Goal: Task Accomplishment & Management: Manage account settings

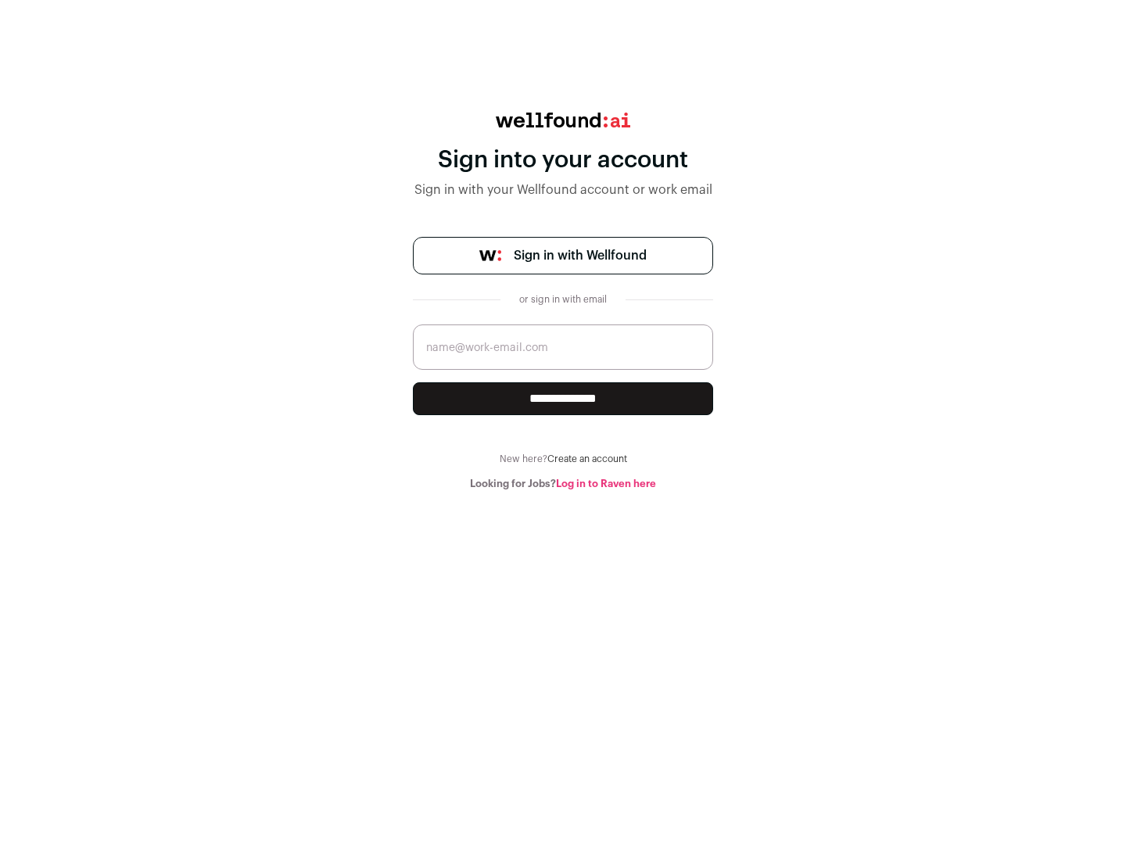
click at [579, 256] on span "Sign in with Wellfound" at bounding box center [580, 255] width 133 height 19
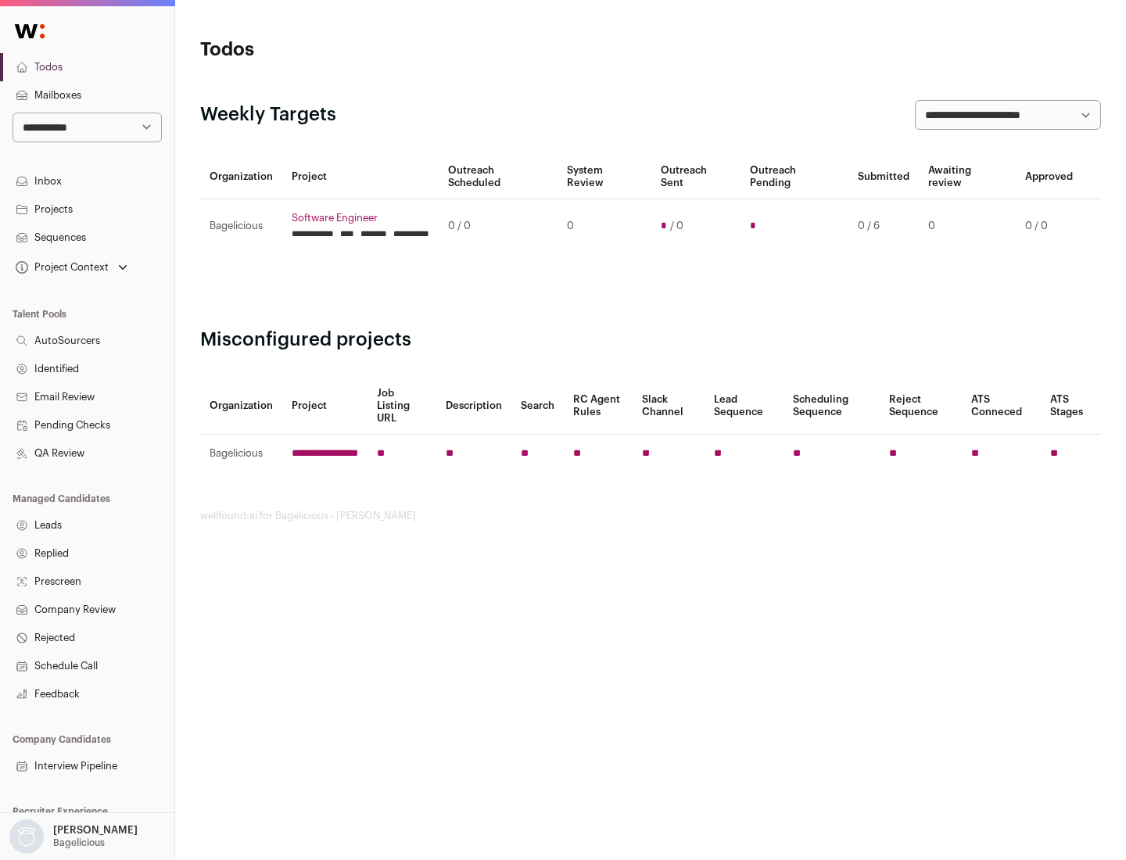
click at [87, 209] on link "Projects" at bounding box center [87, 209] width 174 height 28
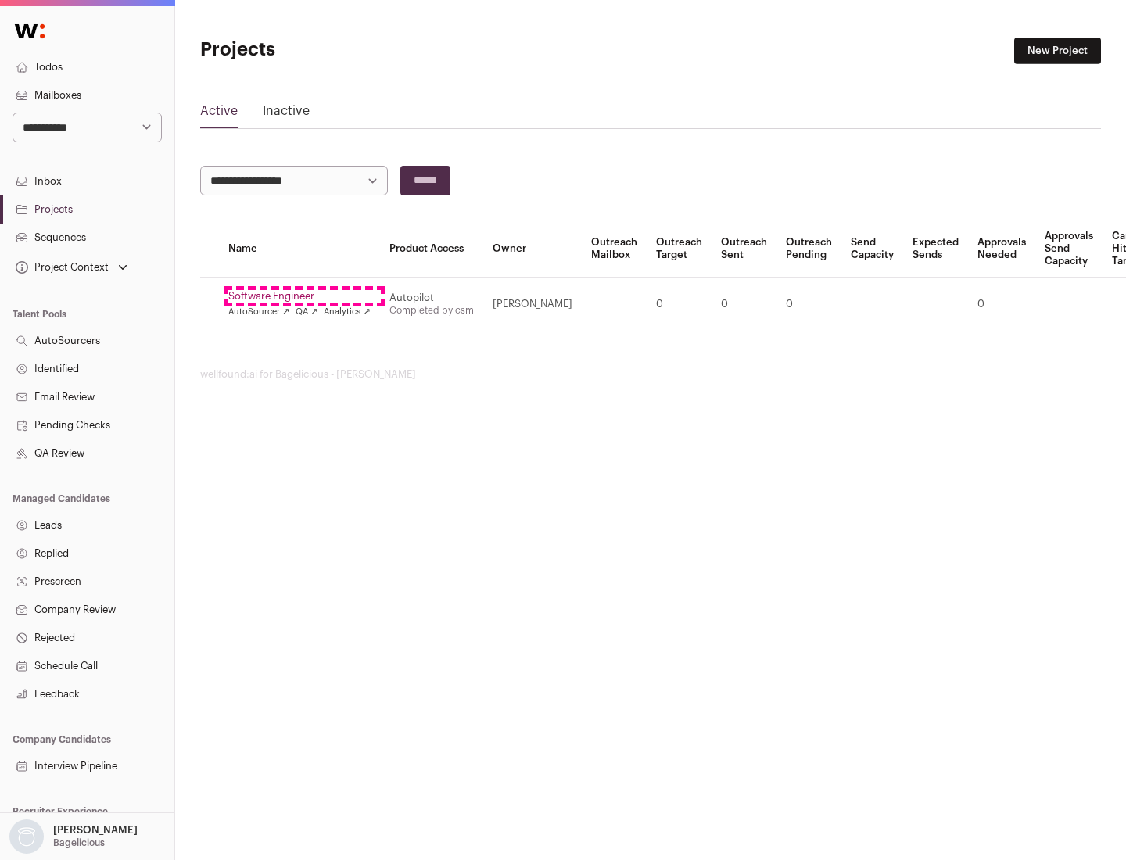
click at [304, 296] on link "Software Engineer" at bounding box center [299, 296] width 142 height 13
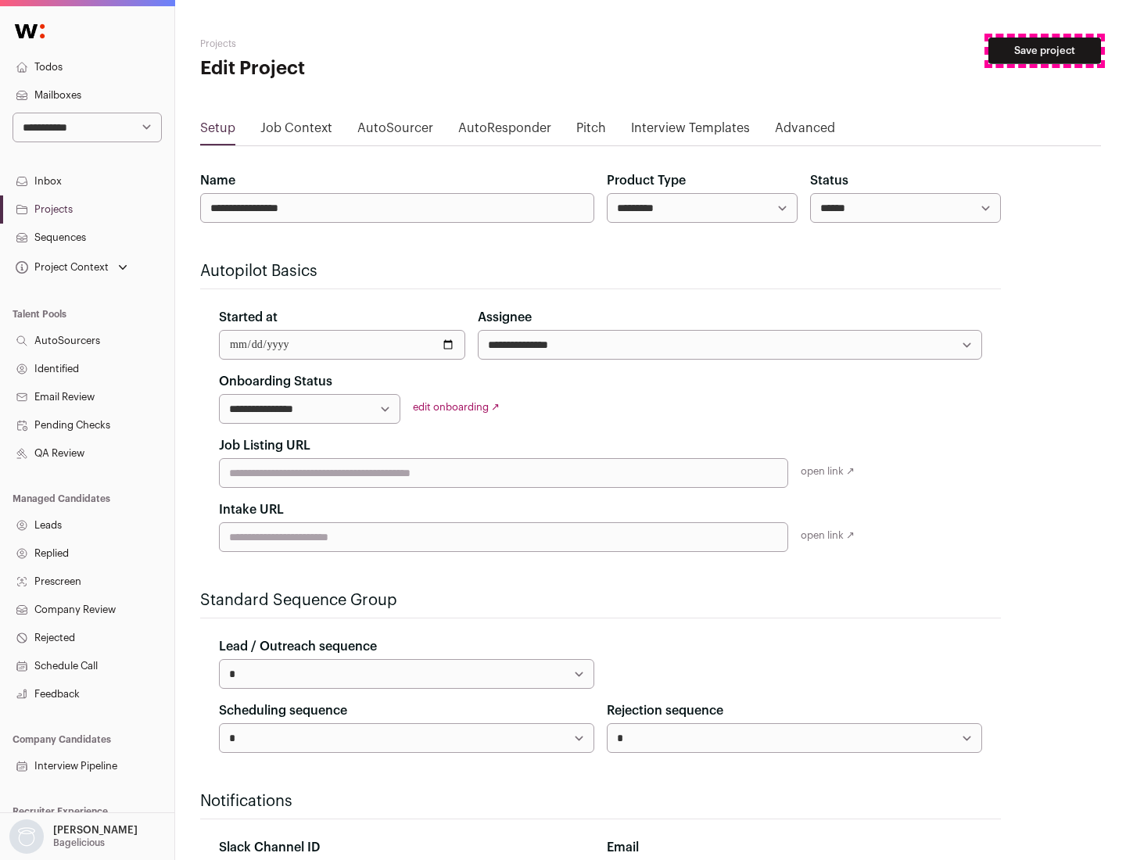
click at [1044, 51] on button "Save project" at bounding box center [1044, 51] width 113 height 27
